Goal: Use online tool/utility

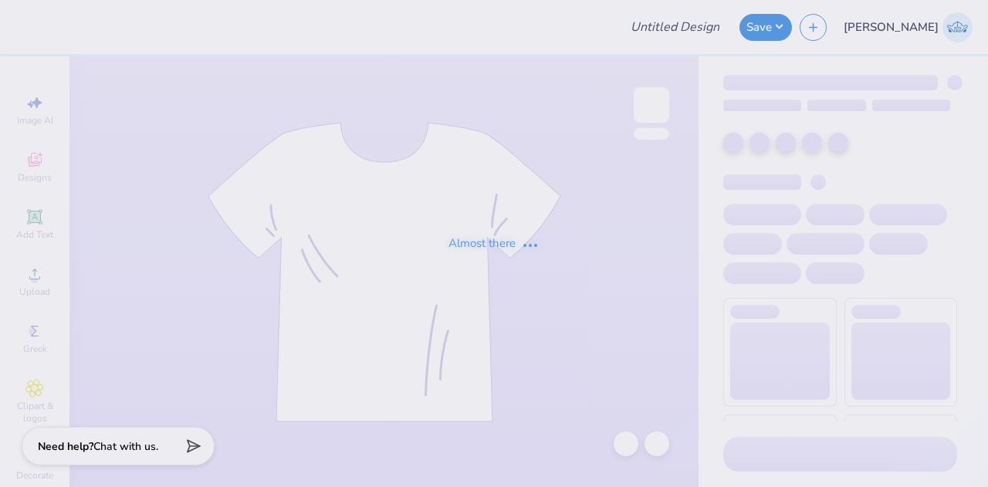
type input "THETA XI"
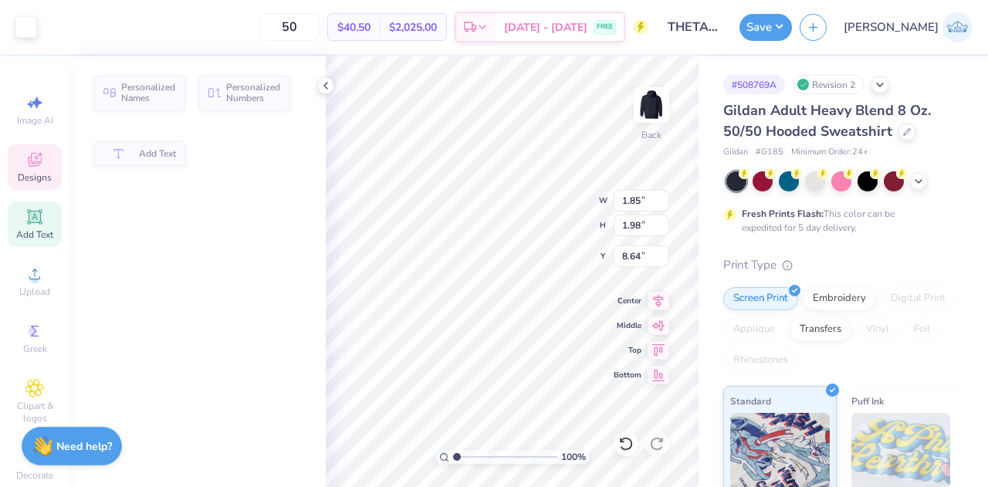
type input "1.85"
type input "1.98"
type input "8.64"
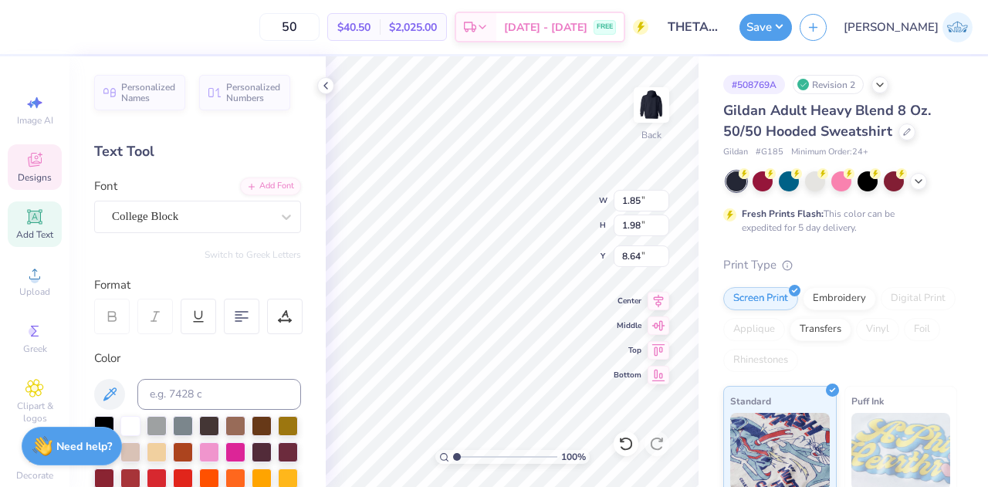
scroll to position [12, 2]
type textarea "18"
type input "2.08"
type input "3.95"
type input "8.36"
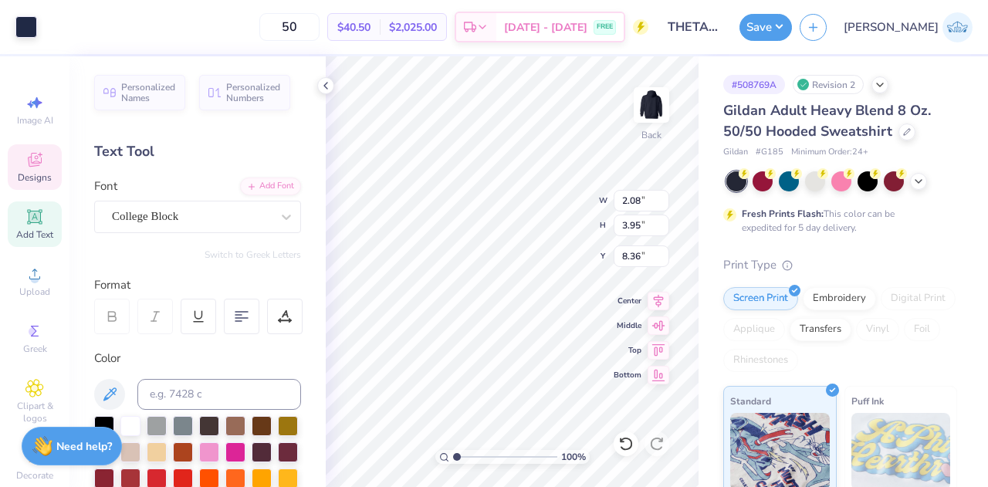
type input "1.71"
type input "1.80"
type input "10.76"
